Goal: Find contact information: Find contact information

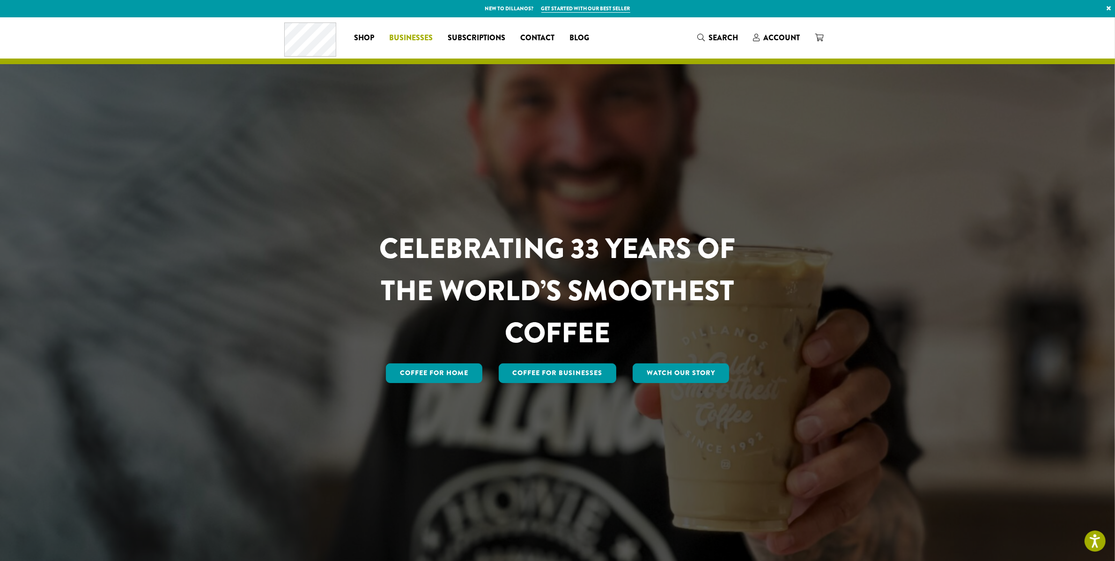
click at [433, 36] on span "Businesses" at bounding box center [411, 38] width 44 height 12
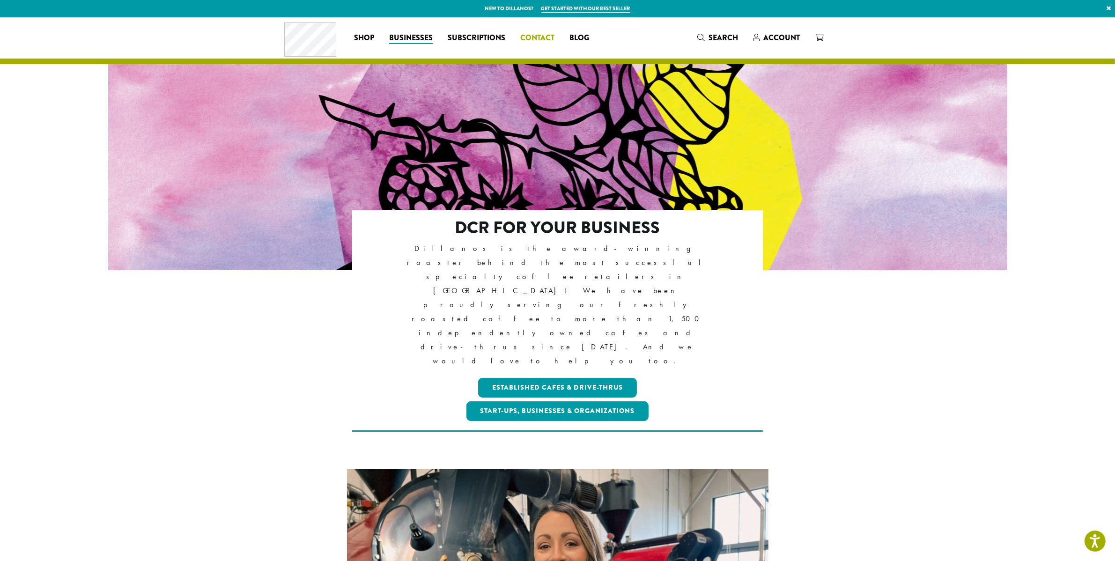
click at [552, 33] on span "Contact" at bounding box center [537, 38] width 34 height 12
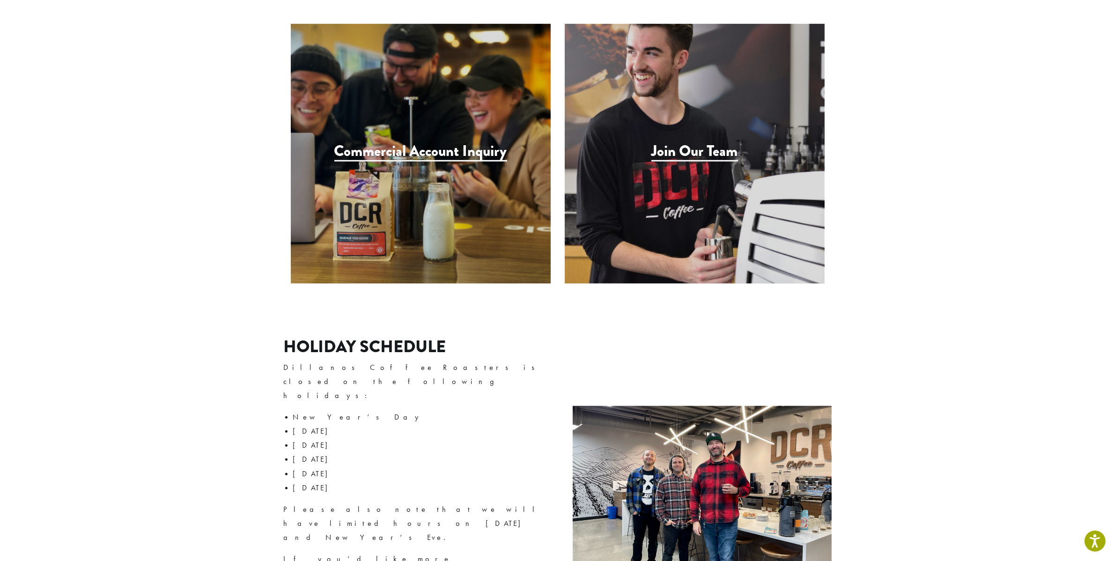
scroll to position [1269, 0]
